Goal: Task Accomplishment & Management: Complete application form

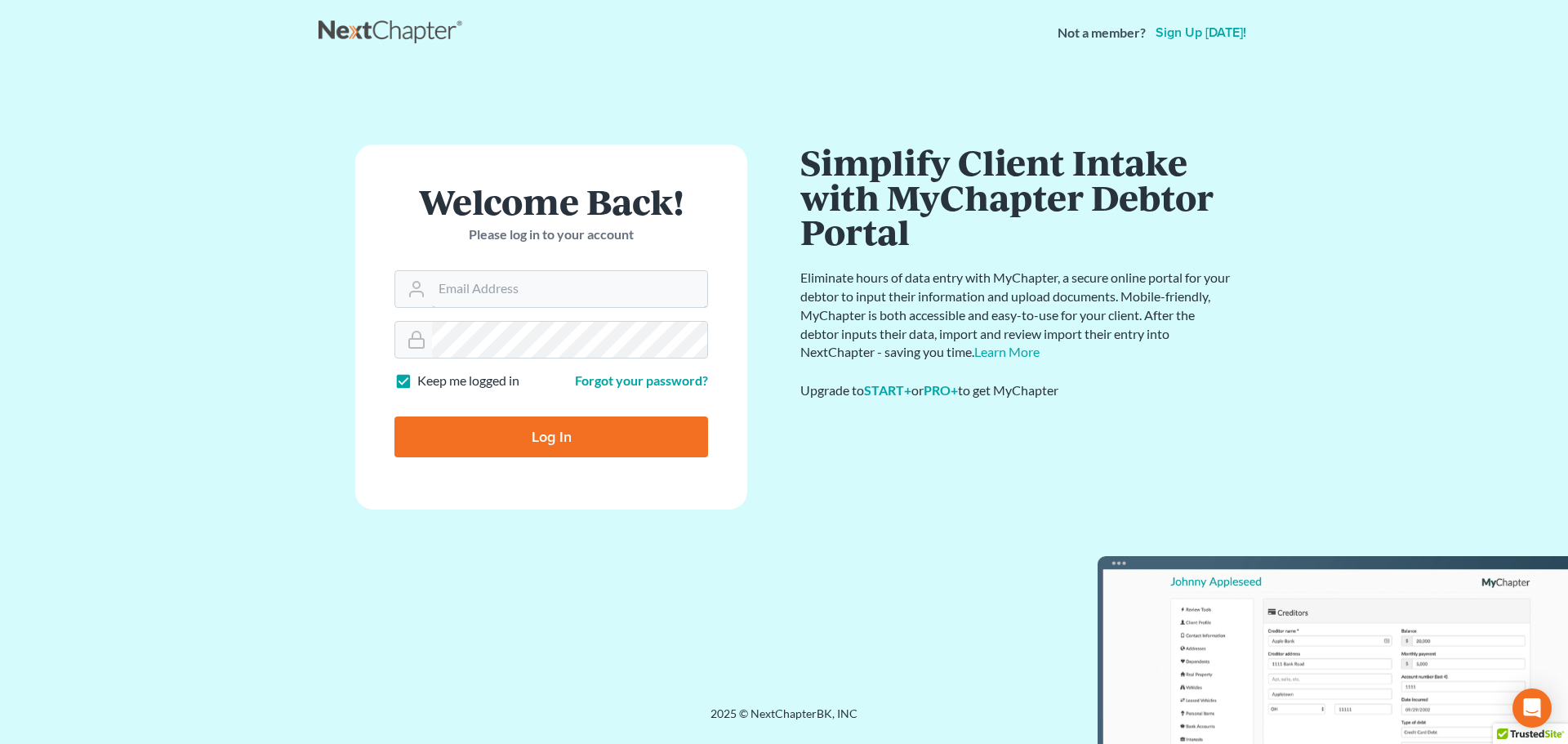
type input "[EMAIL_ADDRESS][DOMAIN_NAME]"
click at [562, 429] on input "Log In" at bounding box center [551, 437] width 314 height 41
type input "Thinking..."
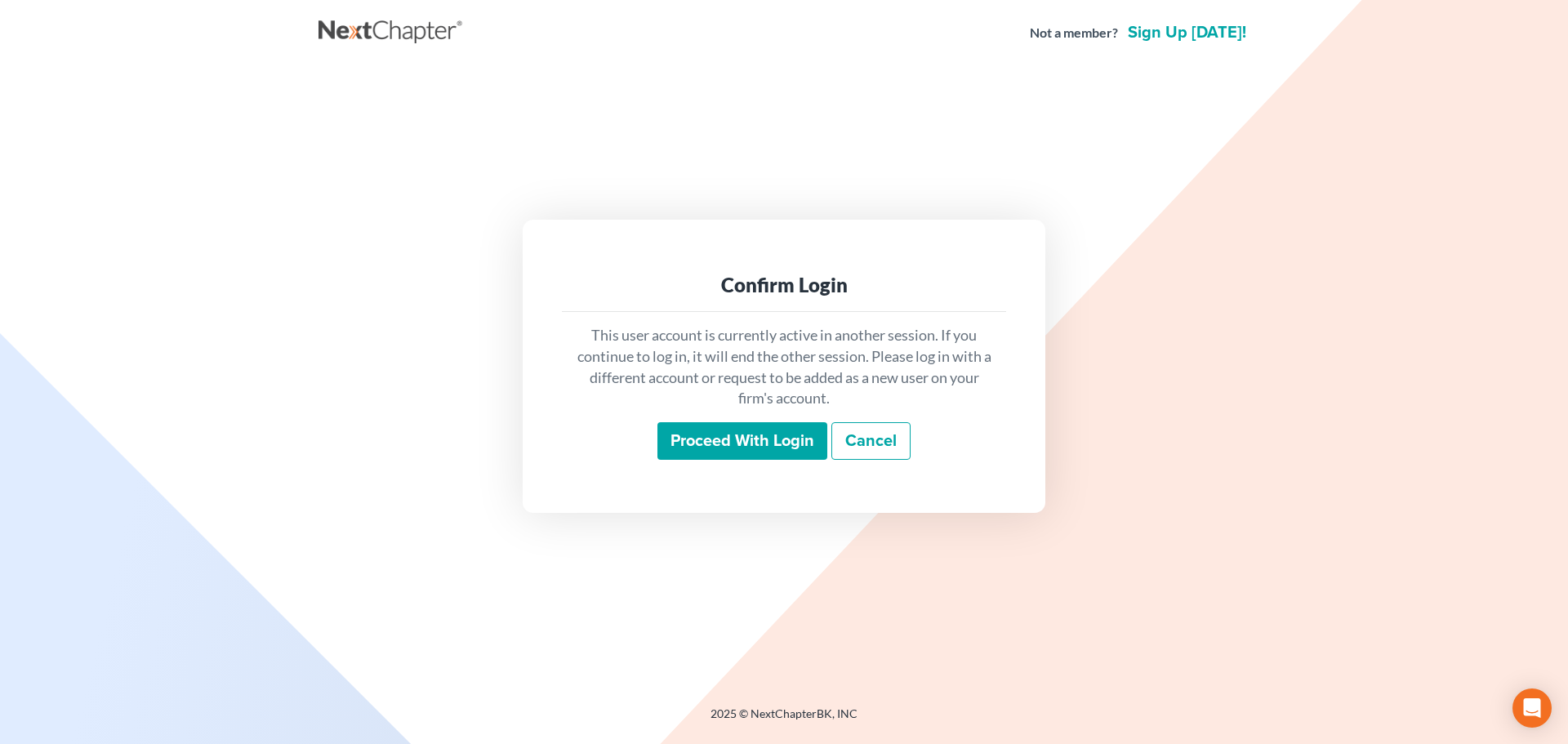
click at [760, 447] on input "Proceed with login" at bounding box center [741, 440] width 170 height 37
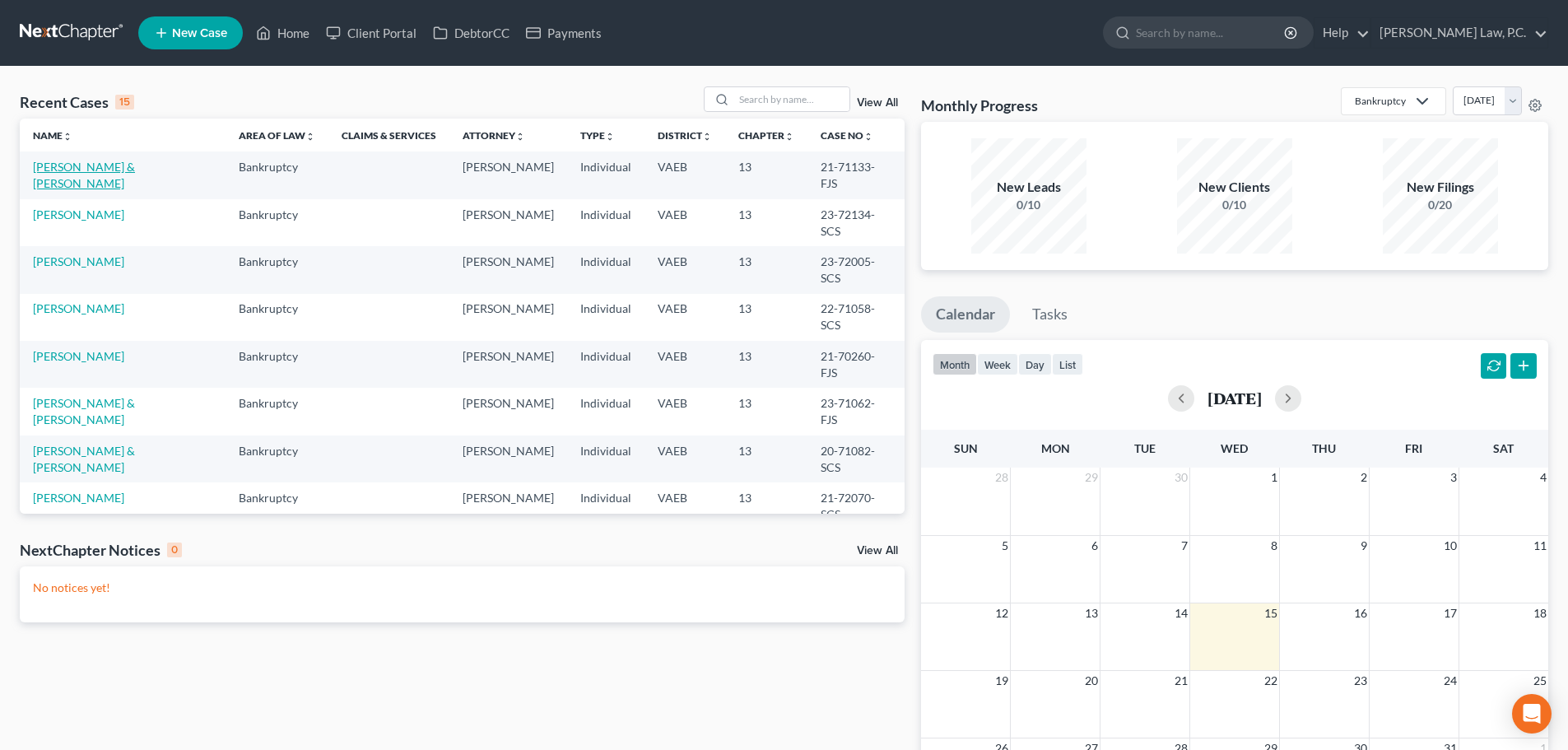
click at [133, 169] on link "[PERSON_NAME] & [PERSON_NAME]" at bounding box center [83, 175] width 102 height 31
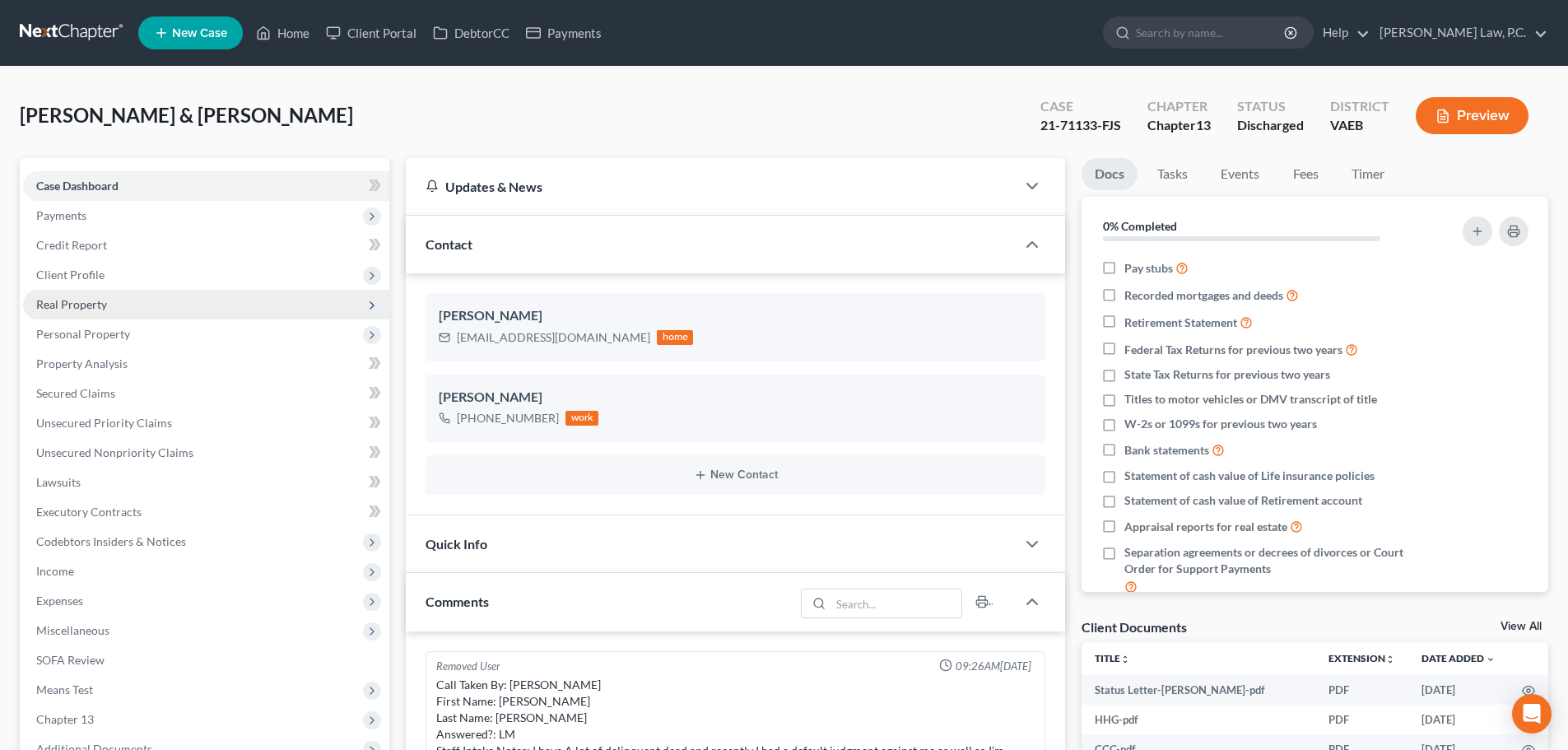
scroll to position [4707, 0]
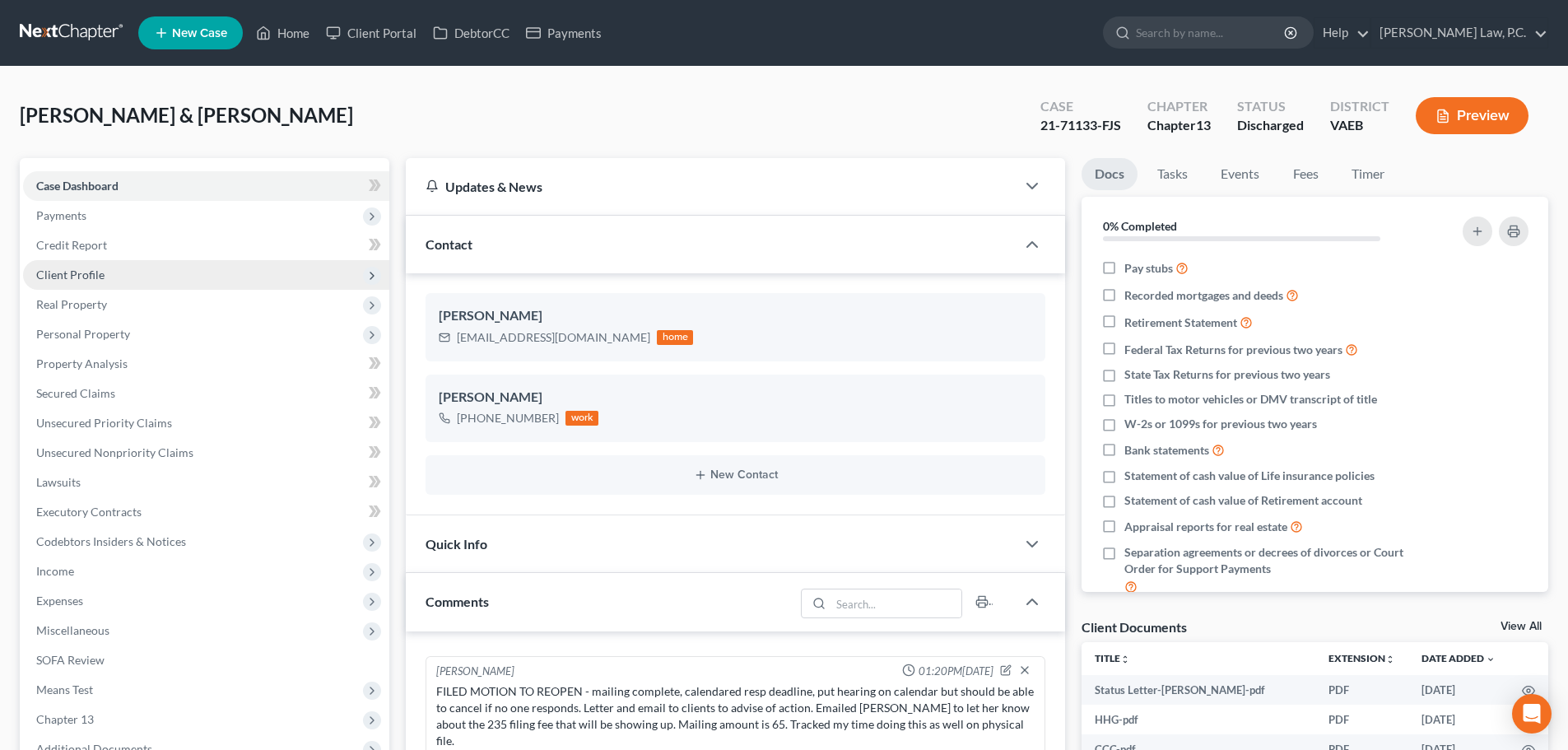
click at [54, 278] on span "Client Profile" at bounding box center [70, 275] width 68 height 14
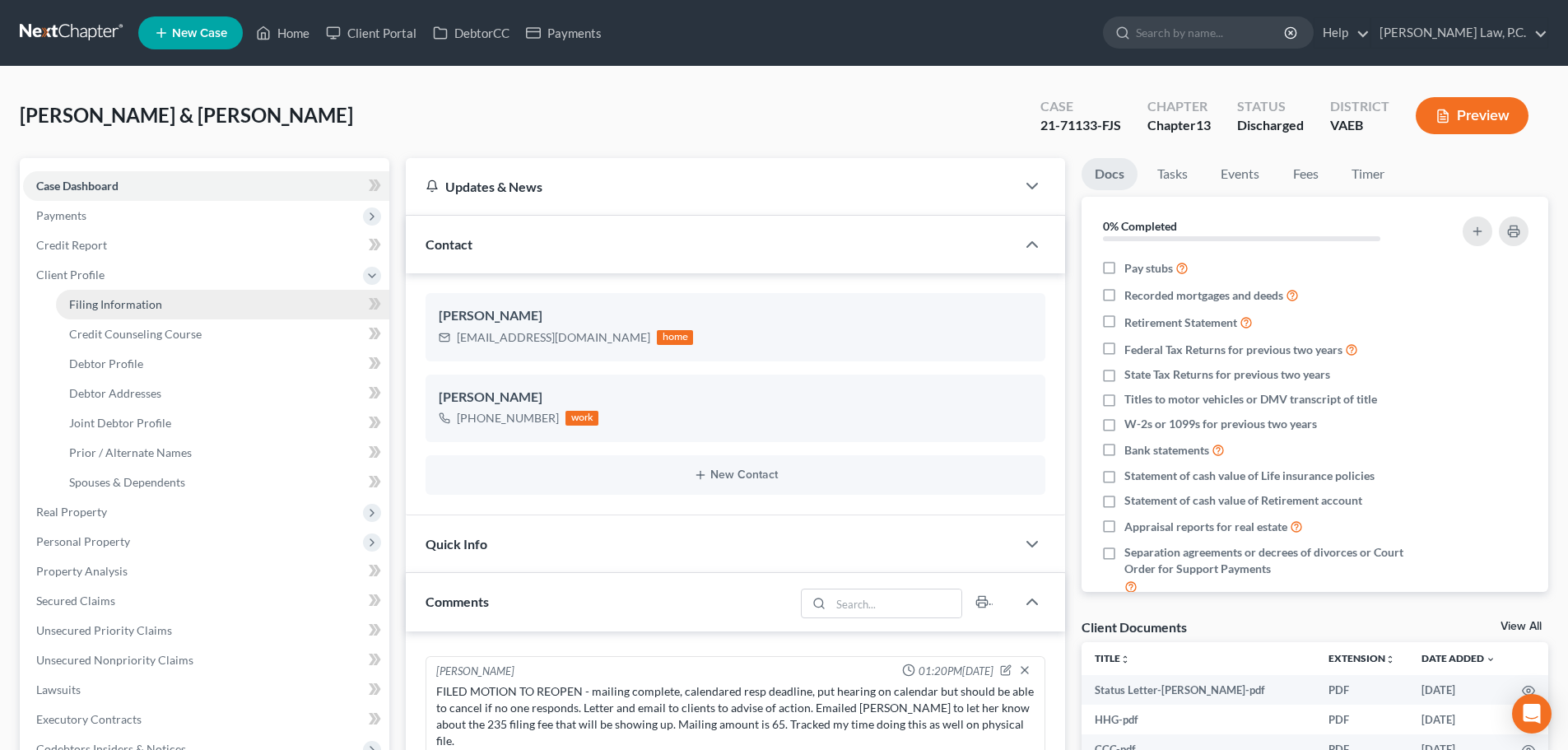
click at [102, 305] on span "Filing Information" at bounding box center [116, 304] width 93 height 14
select select "1"
select select "3"
select select "48"
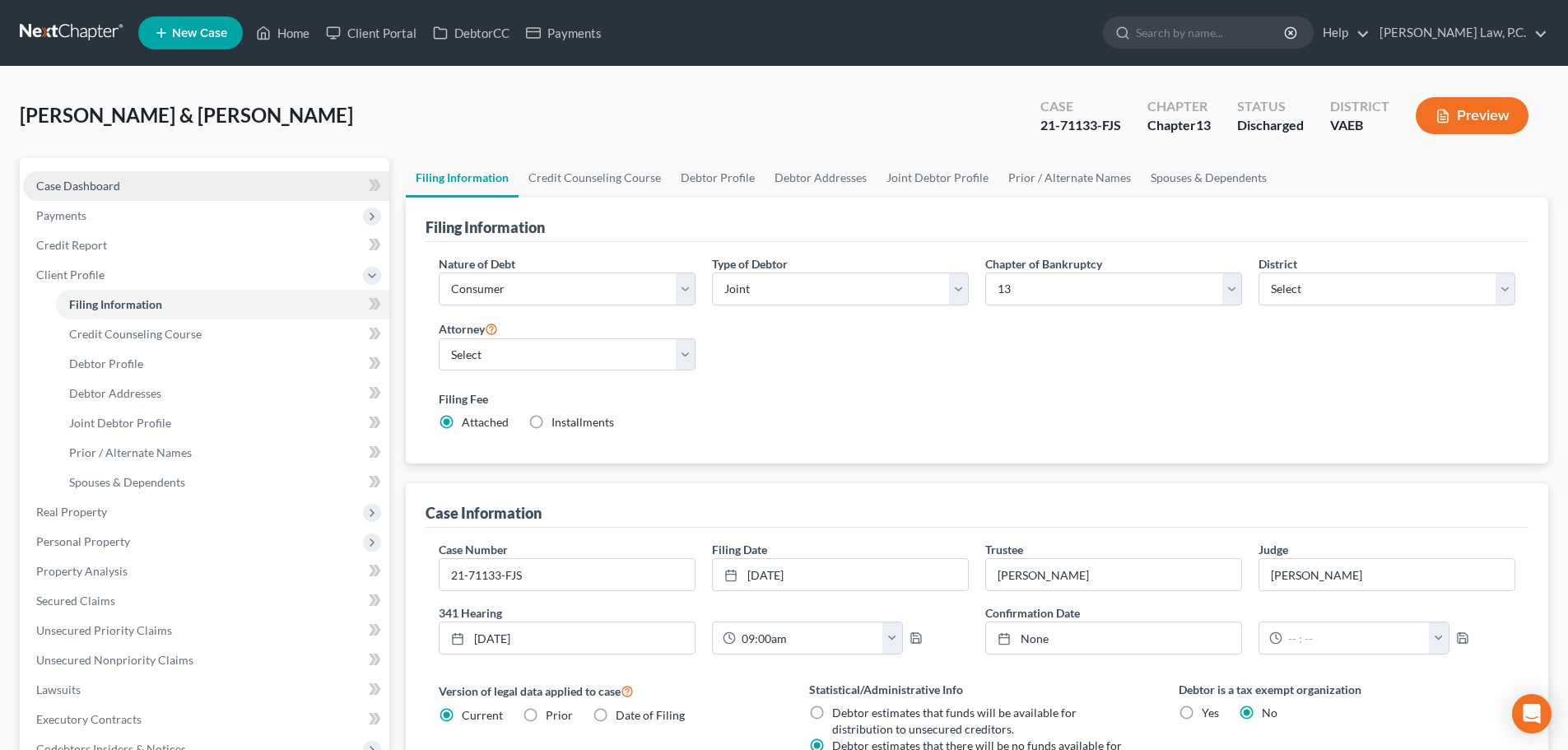
click at [93, 196] on link "Case Dashboard" at bounding box center [206, 186] width 367 height 30
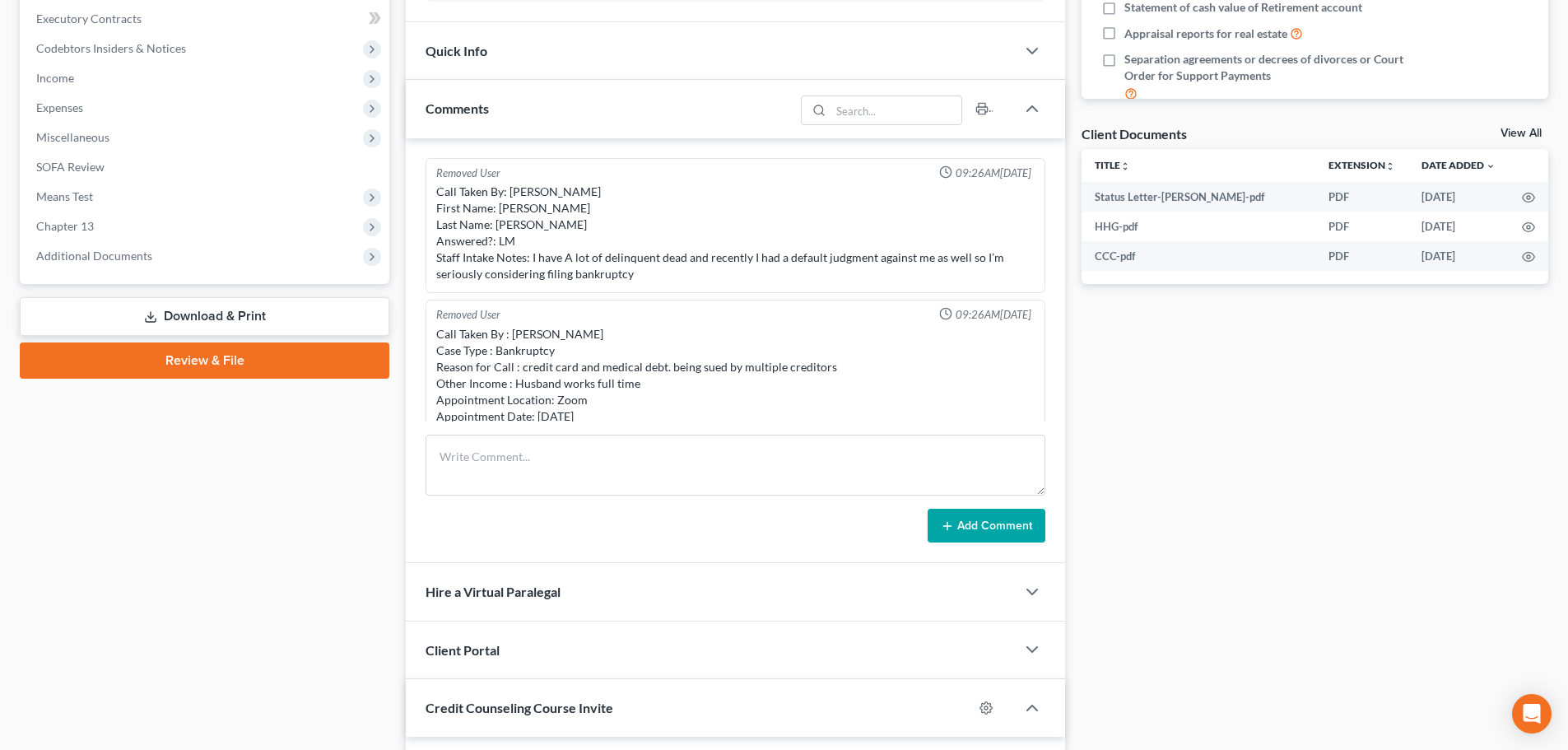
scroll to position [4707, 0]
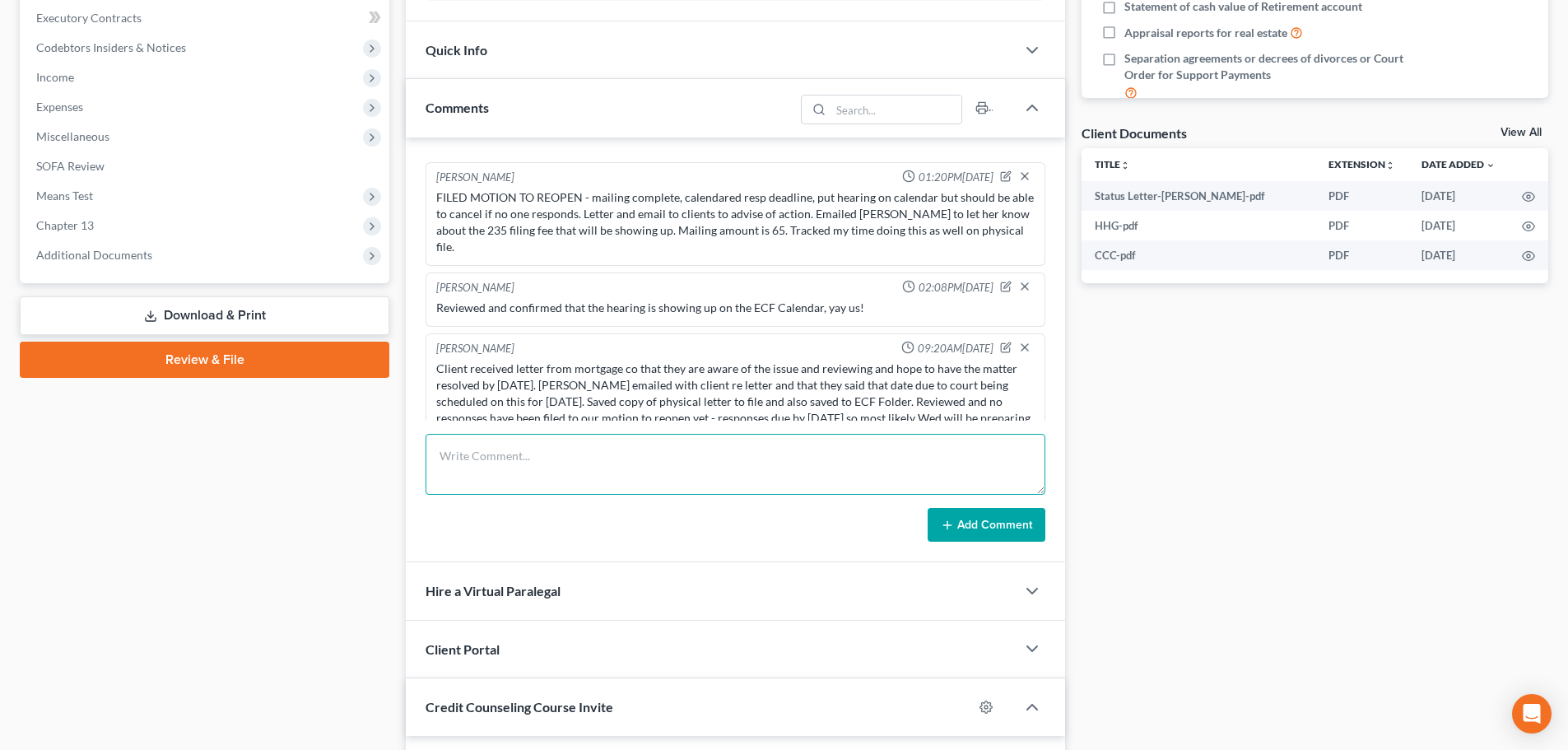
click at [656, 465] on textarea at bounding box center [735, 464] width 620 height 61
type textarea "Order to Reopen signed by CHH, emailed to TR for review and sig, sched f/u"
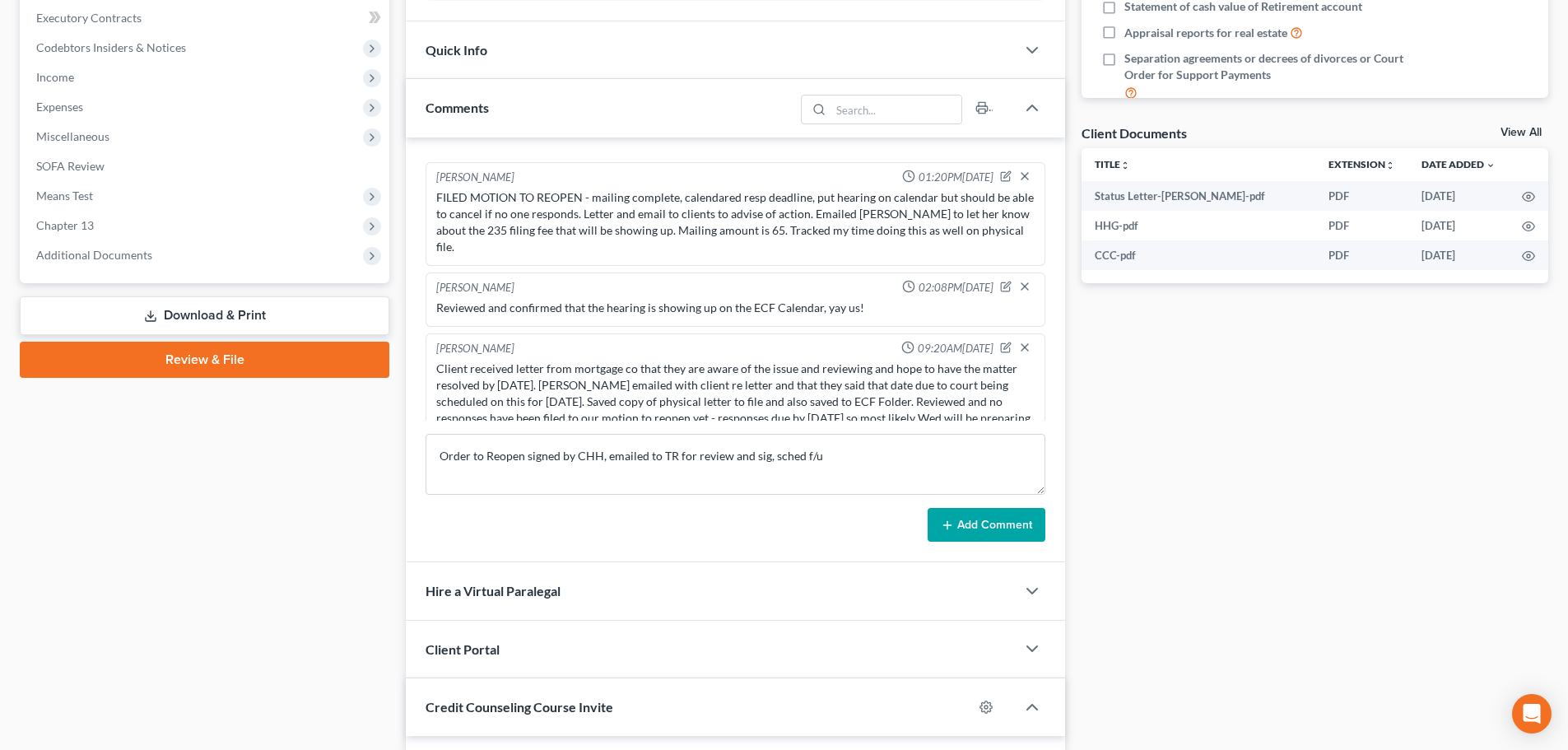
click at [981, 526] on button "Add Comment" at bounding box center [986, 525] width 118 height 35
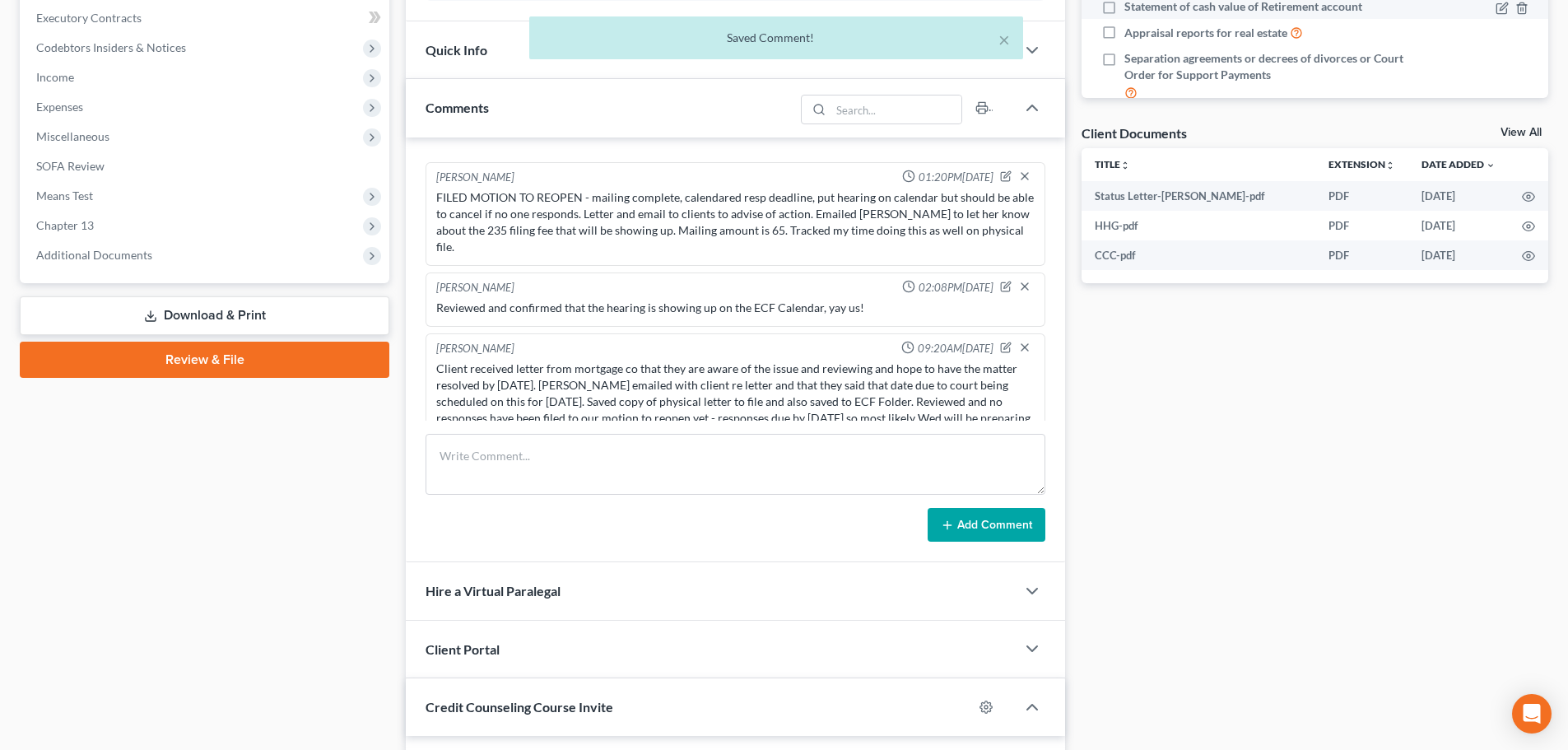
scroll to position [4768, 0]
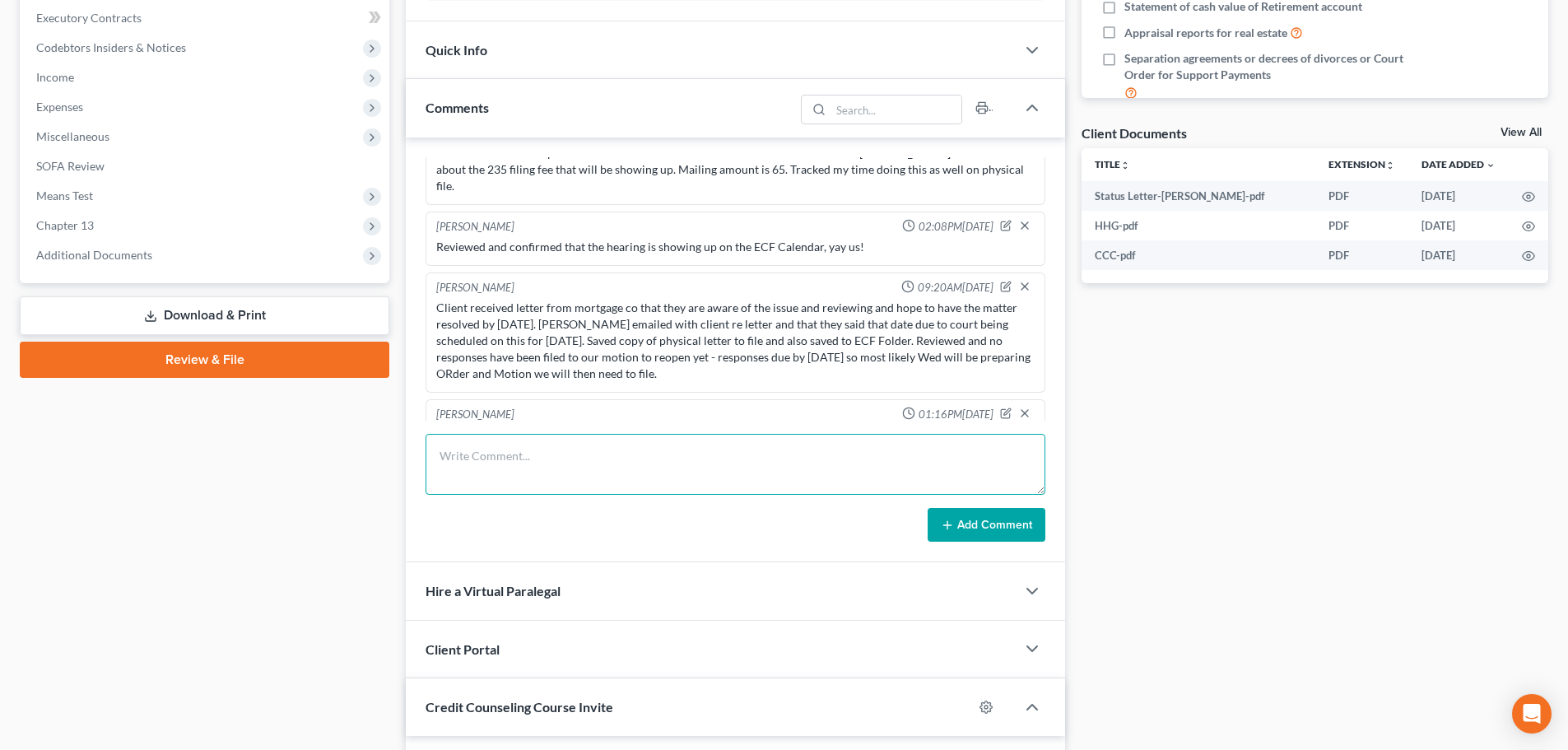
click at [713, 468] on textarea at bounding box center [735, 464] width 620 height 61
